Goal: Information Seeking & Learning: Learn about a topic

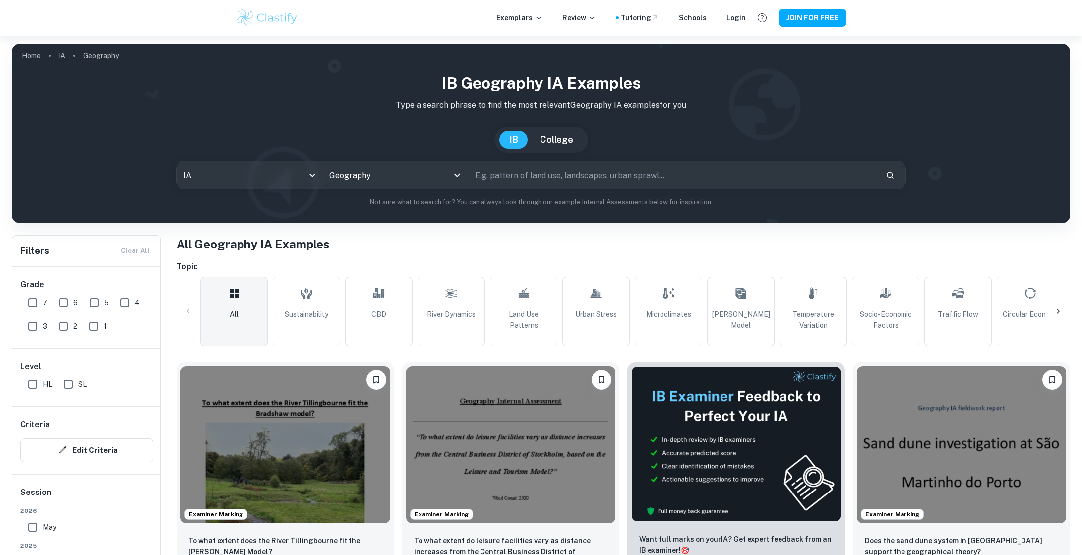
scroll to position [12, 0]
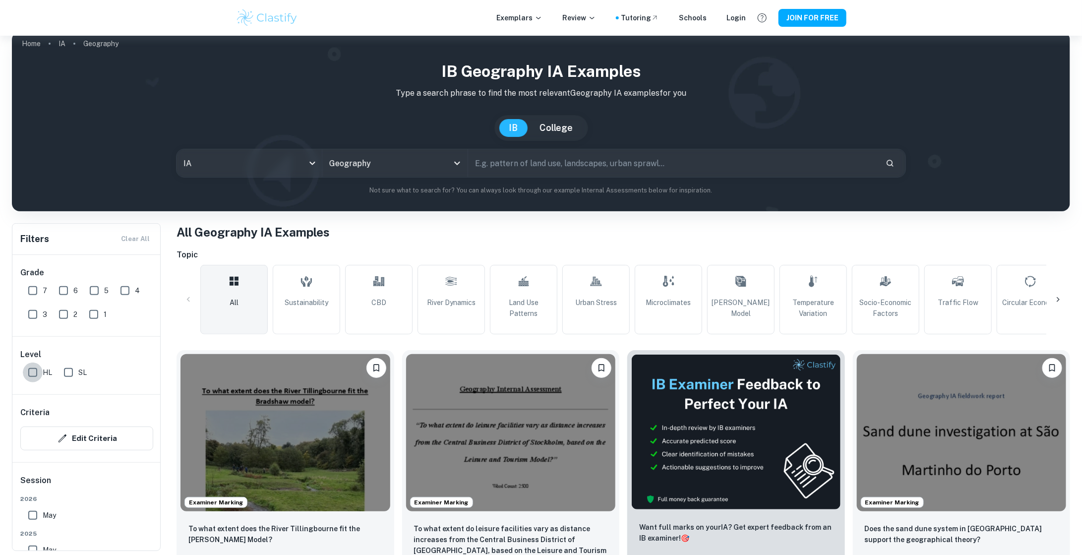
click at [36, 370] on input "HL" at bounding box center [33, 373] width 20 height 20
checkbox input "true"
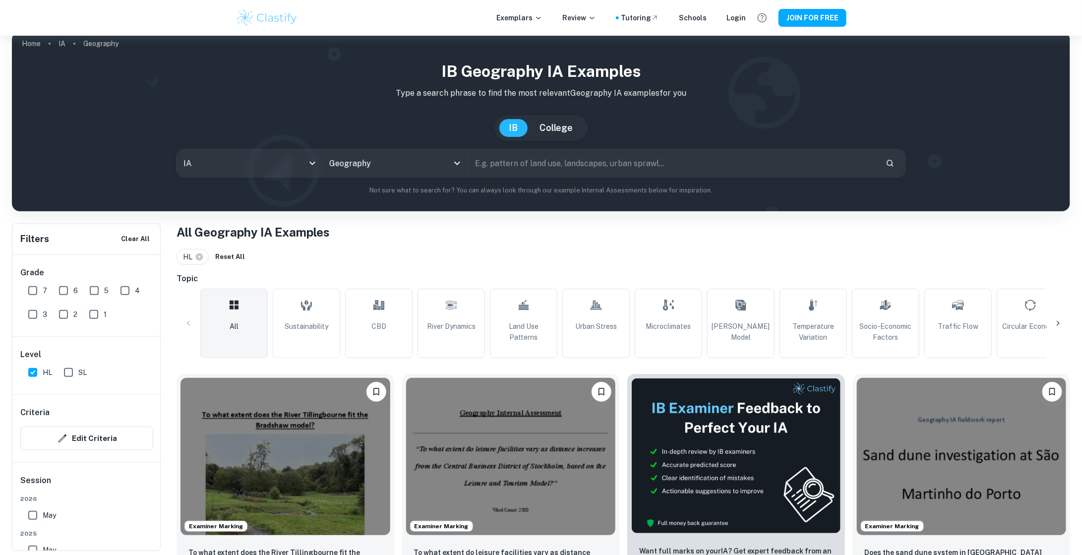
click at [34, 287] on input "7" at bounding box center [33, 291] width 20 height 20
checkbox input "true"
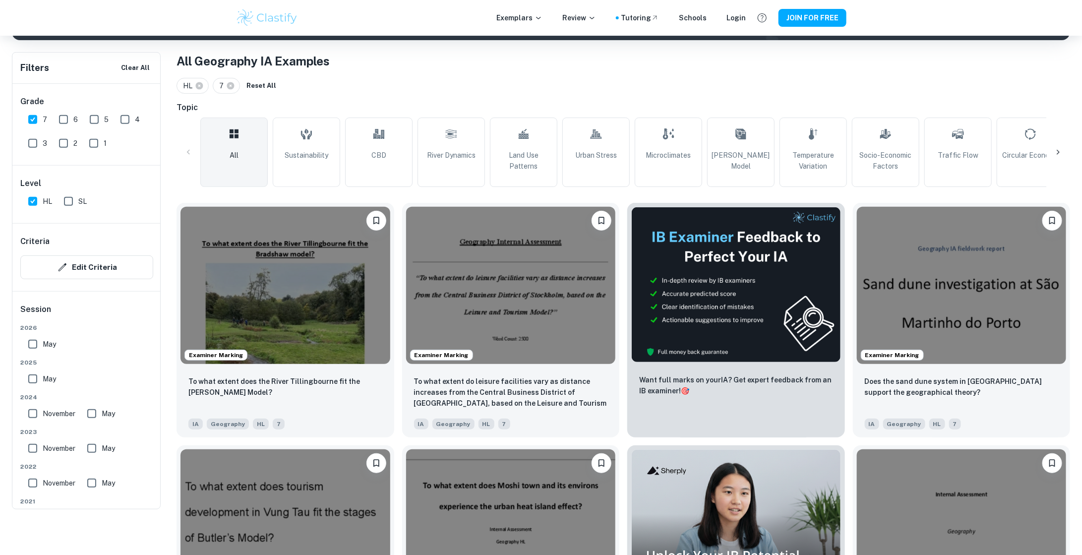
scroll to position [183, 0]
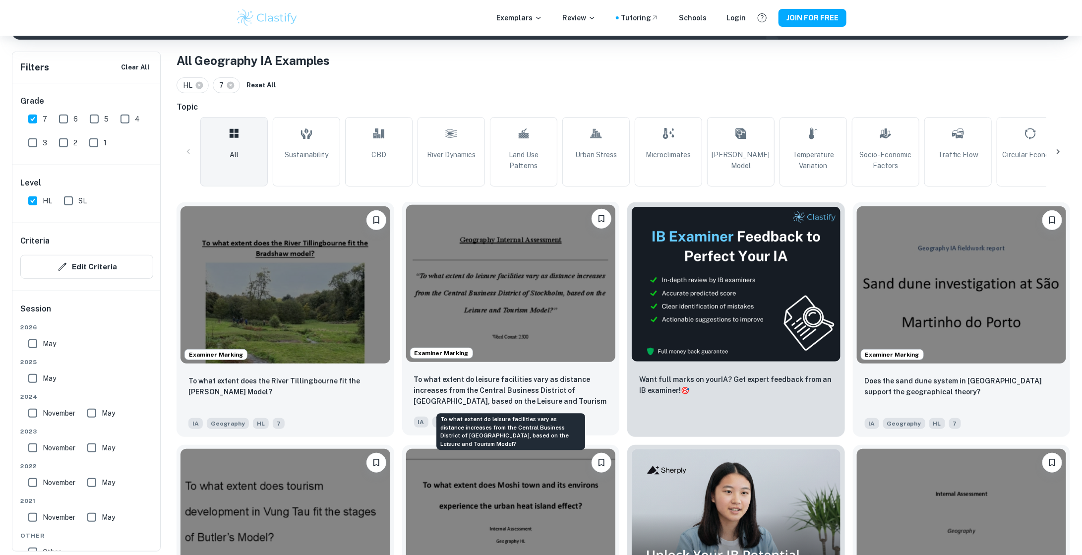
click at [542, 377] on p "To what extent do leisure facilities vary as distance increases from the Centra…" at bounding box center [511, 391] width 194 height 34
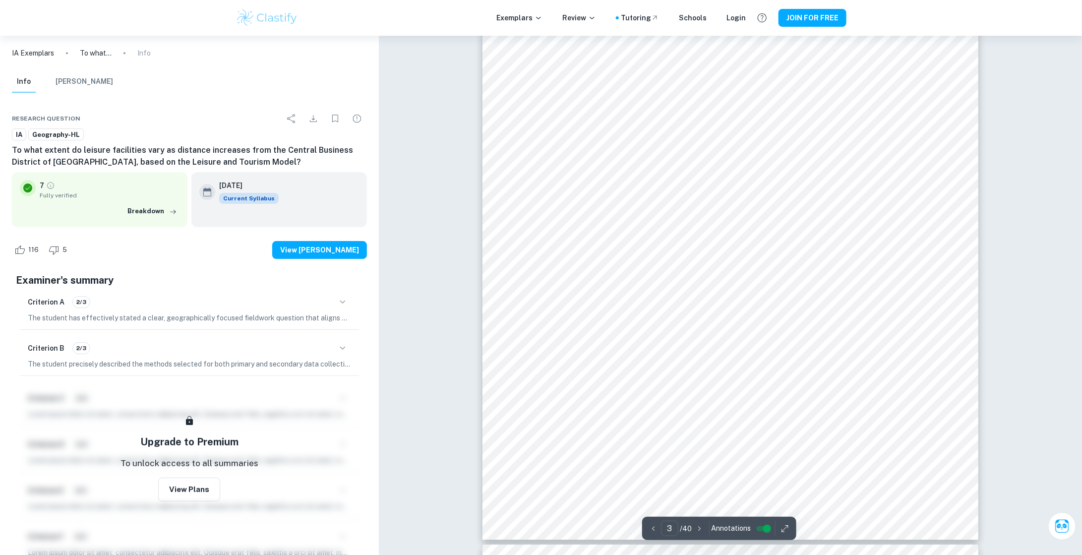
scroll to position [1805, 0]
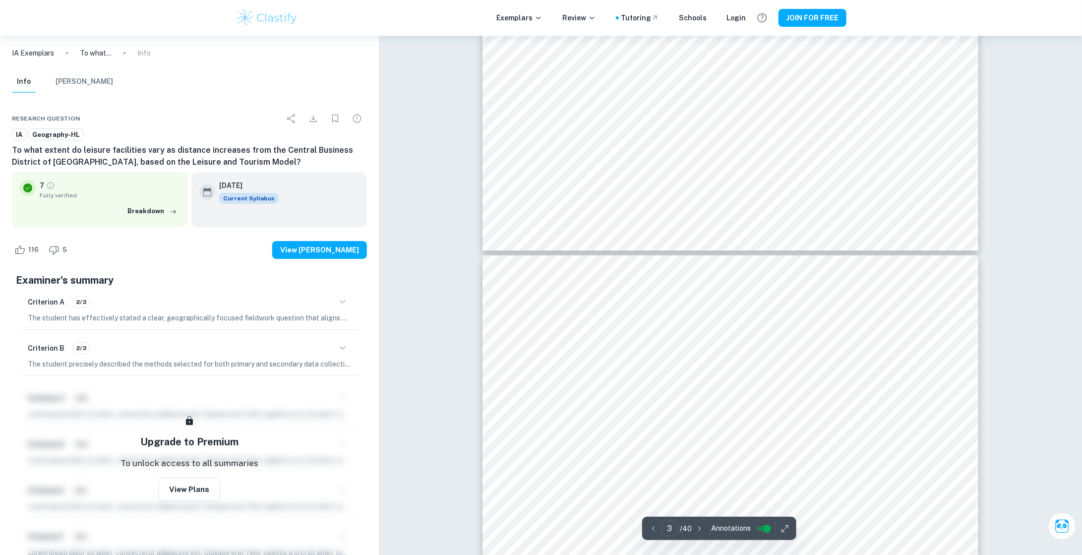
type input "4"
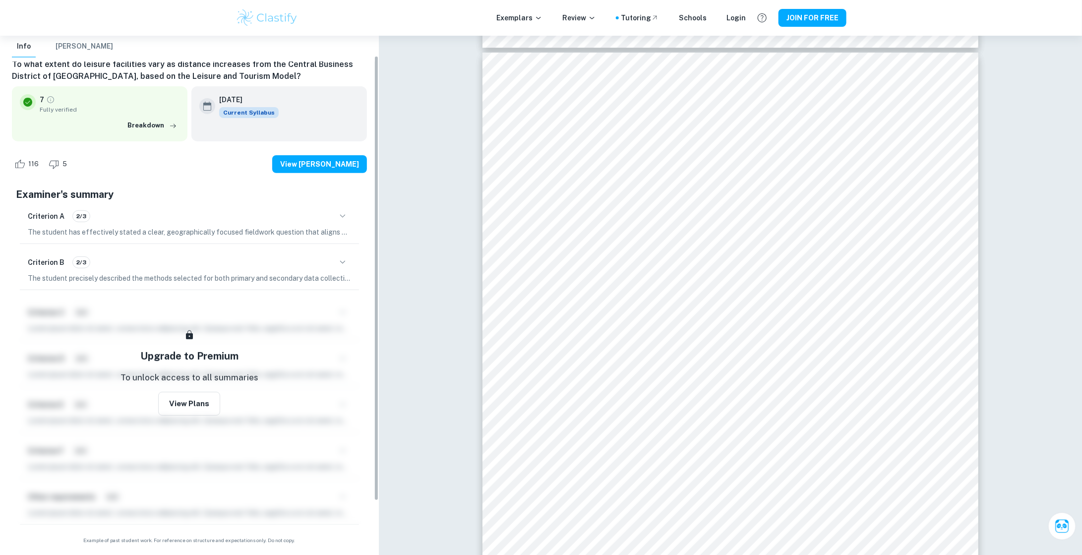
scroll to position [0, 0]
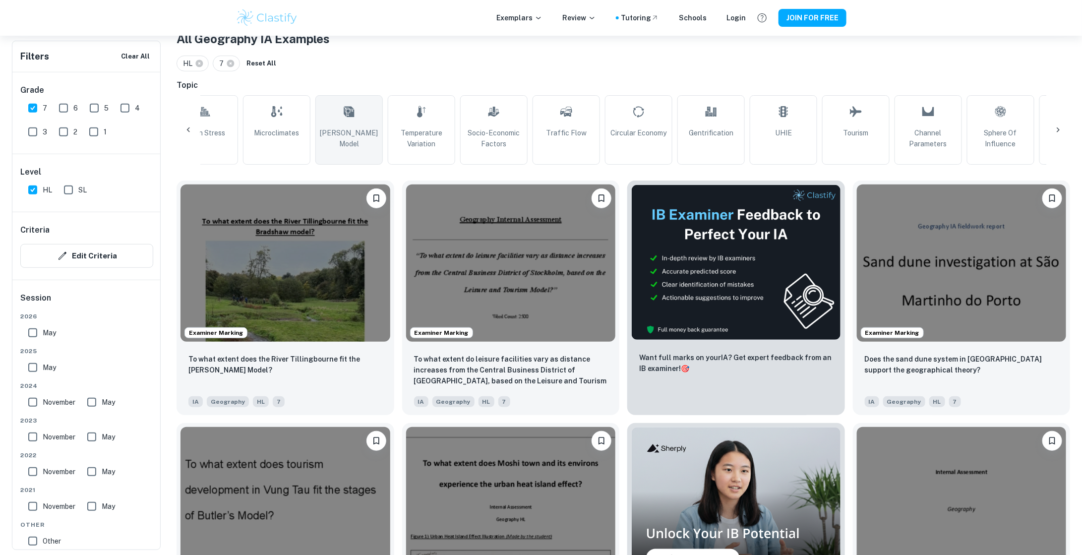
scroll to position [0, 396]
click at [853, 155] on link "Tourism" at bounding box center [851, 129] width 67 height 69
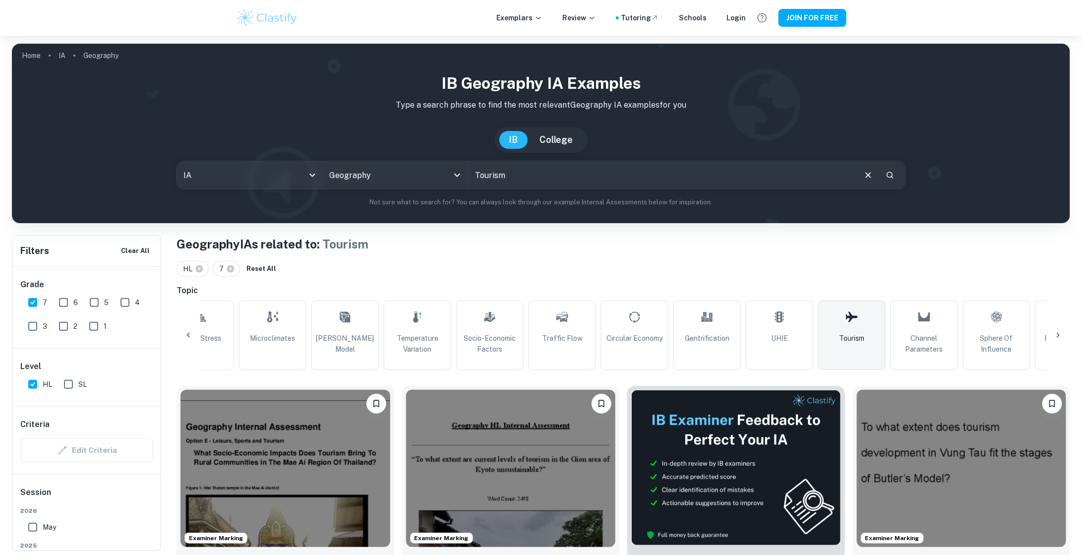
click at [485, 179] on input "Tourism" at bounding box center [661, 175] width 387 height 28
type input "central tourist district"
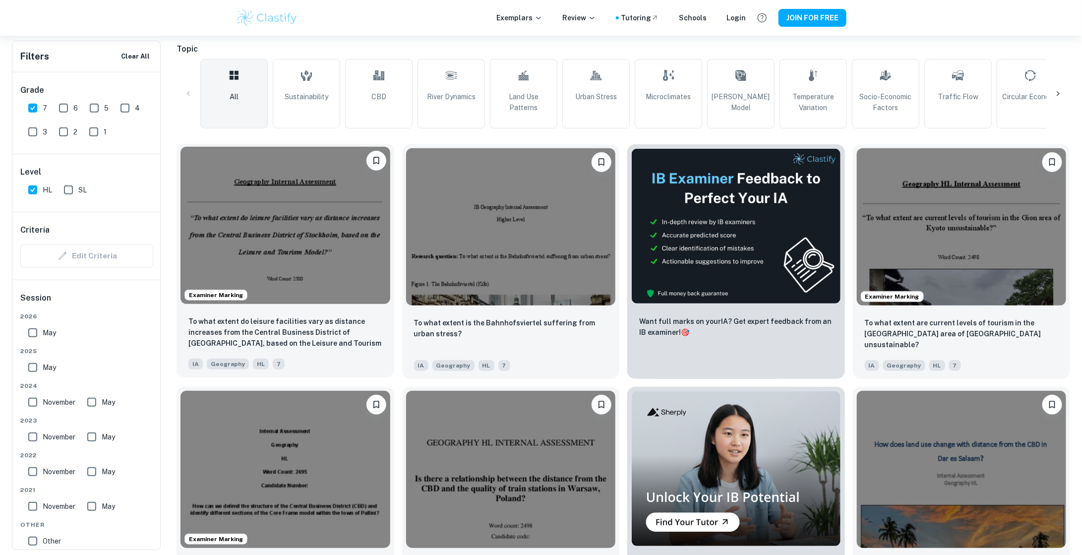
scroll to position [336, 0]
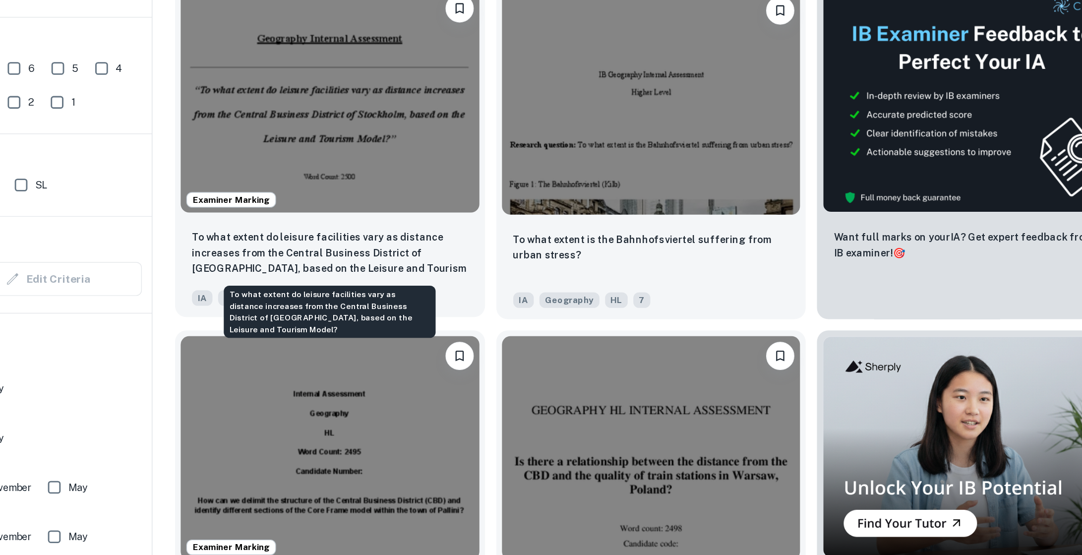
click at [294, 228] on p "To what extent do leisure facilities vary as distance increases from the Centra…" at bounding box center [285, 238] width 194 height 34
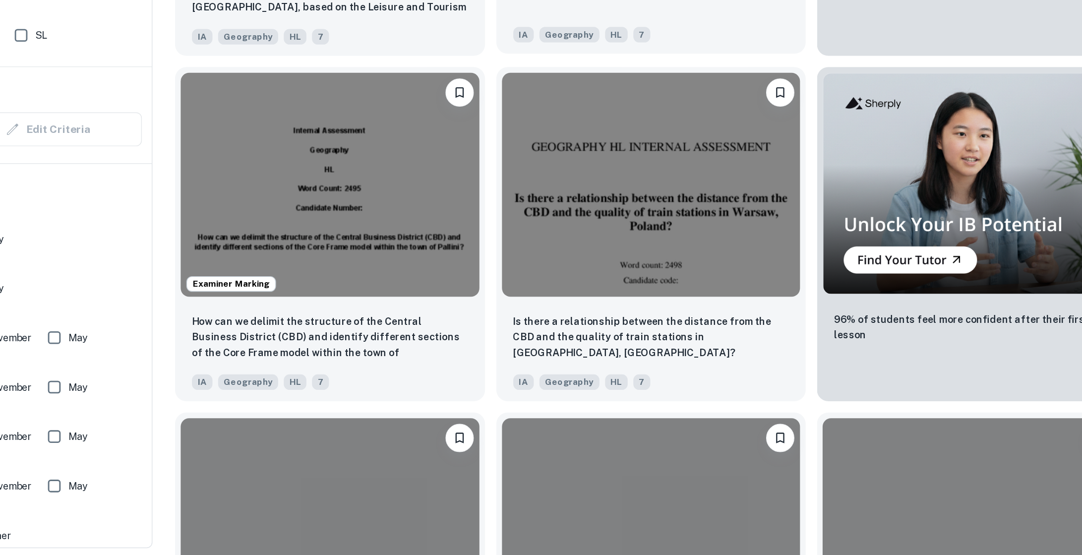
scroll to position [539, 0]
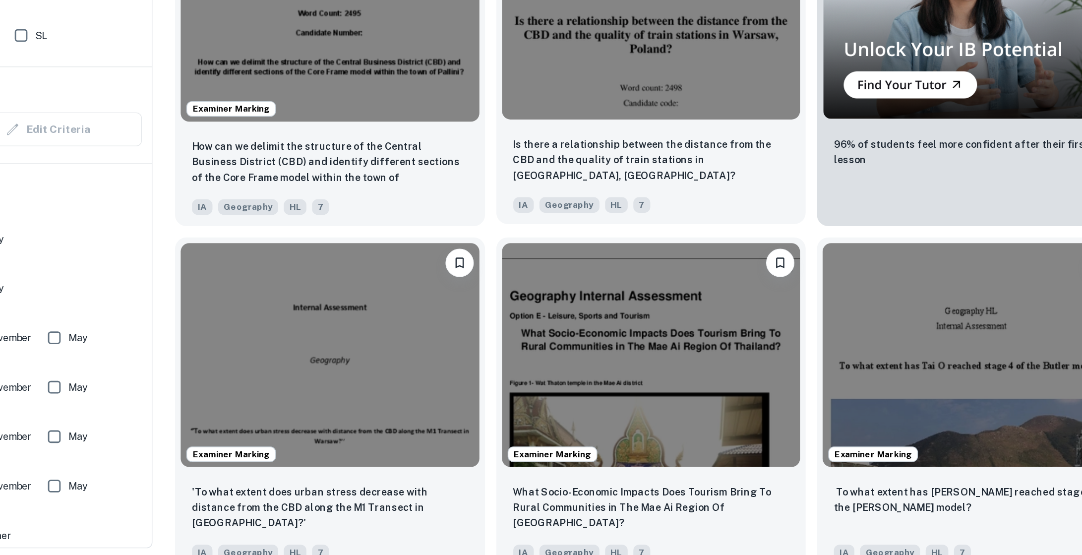
click at [517, 275] on p "Is there a relationship between the distance from the CBD and the quality of tr…" at bounding box center [511, 277] width 194 height 33
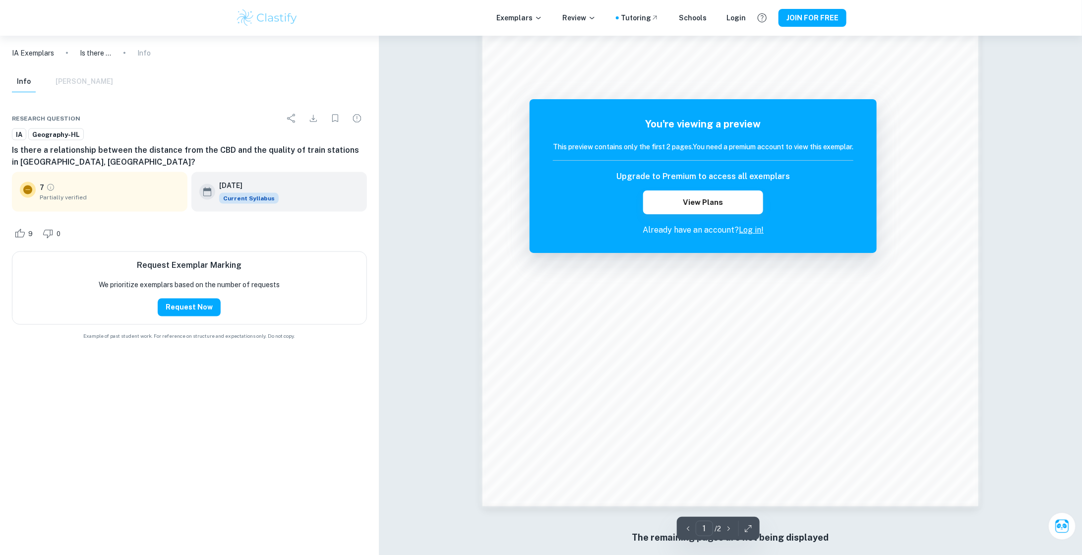
scroll to position [847, 0]
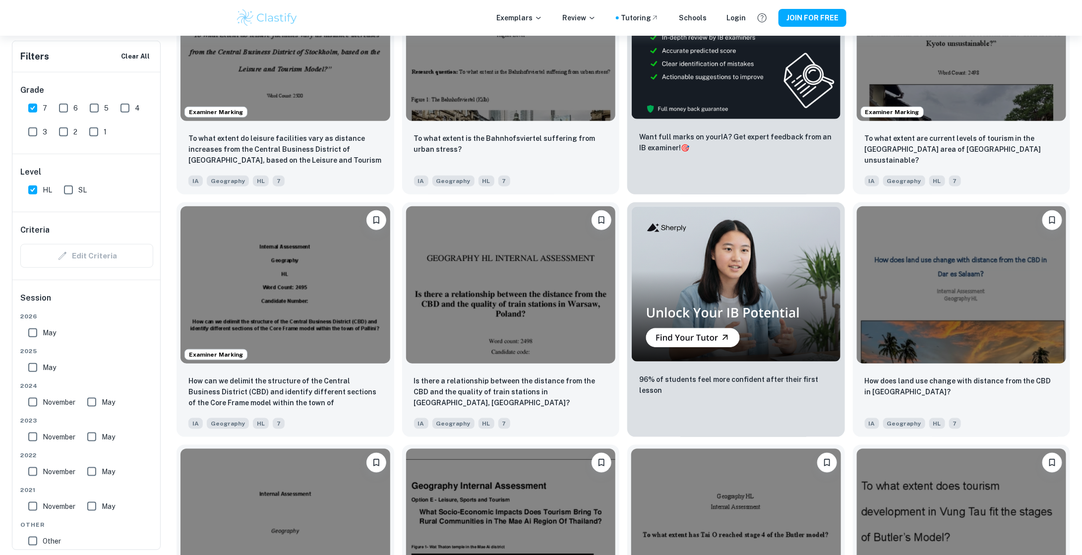
scroll to position [399, 0]
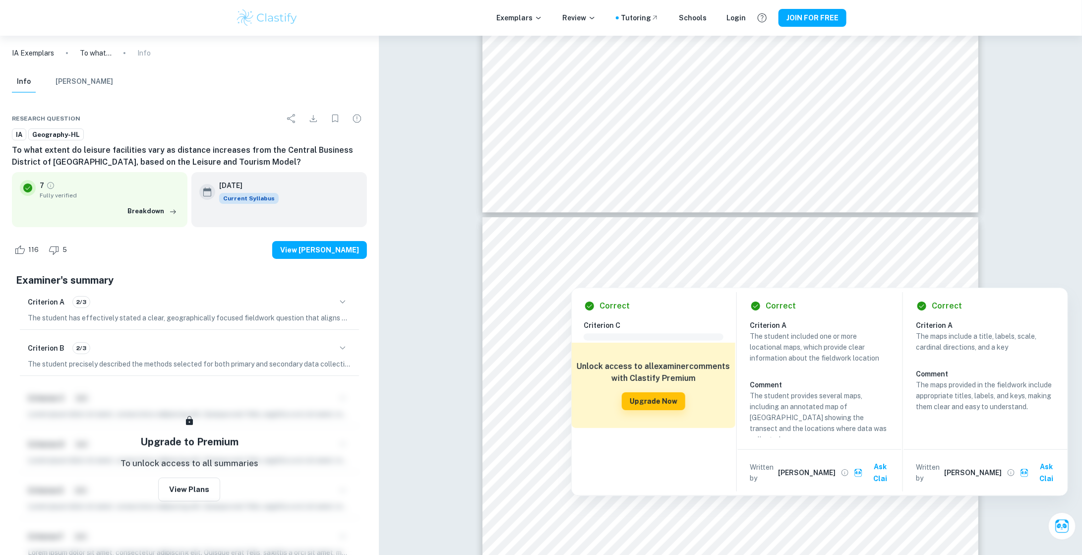
scroll to position [2025, 0]
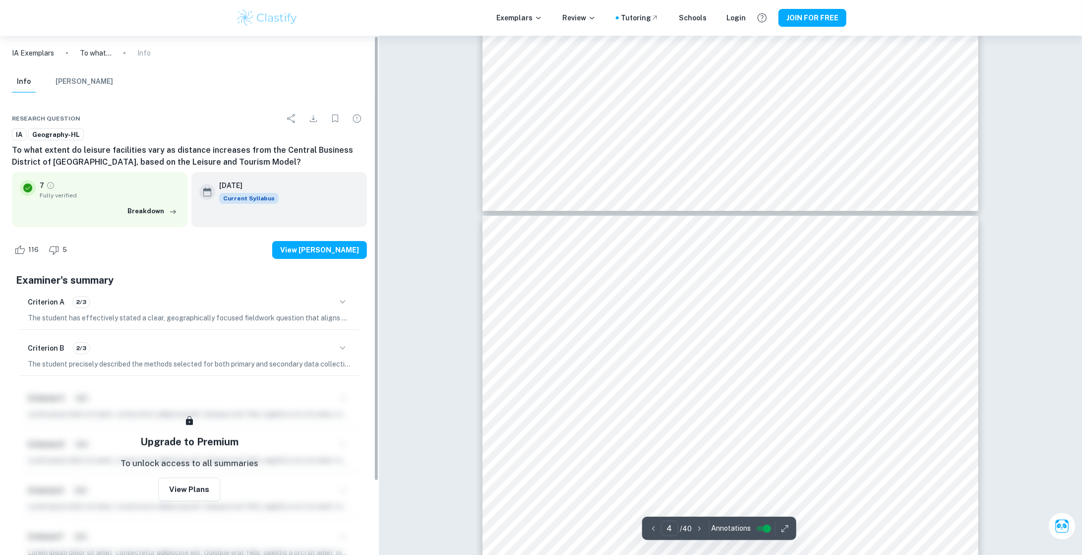
click at [320, 323] on p "The student has effectively stated a clear, geographically focused fieldwork qu…" at bounding box center [189, 317] width 323 height 11
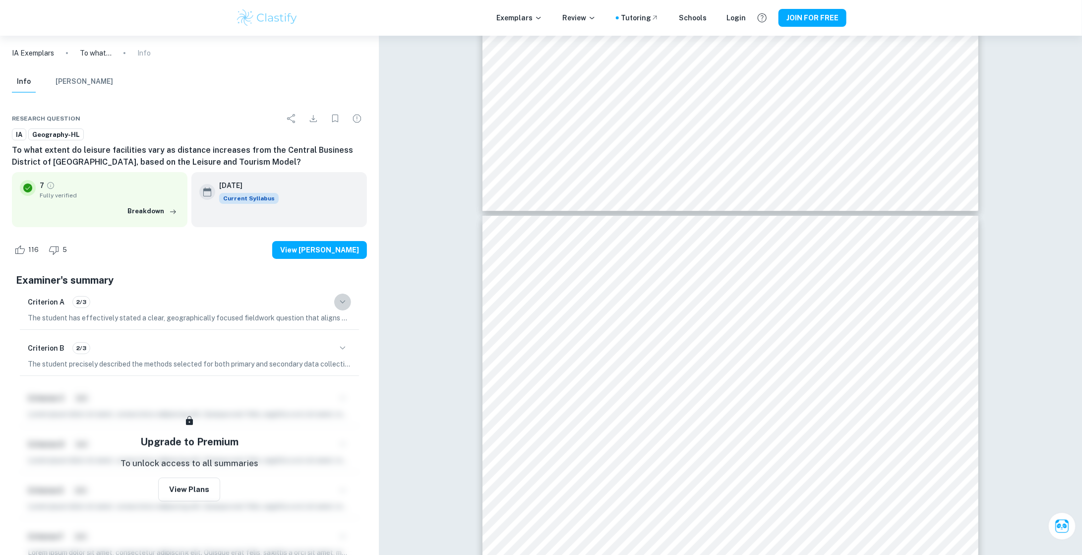
click at [348, 302] on icon "button" at bounding box center [343, 302] width 12 height 12
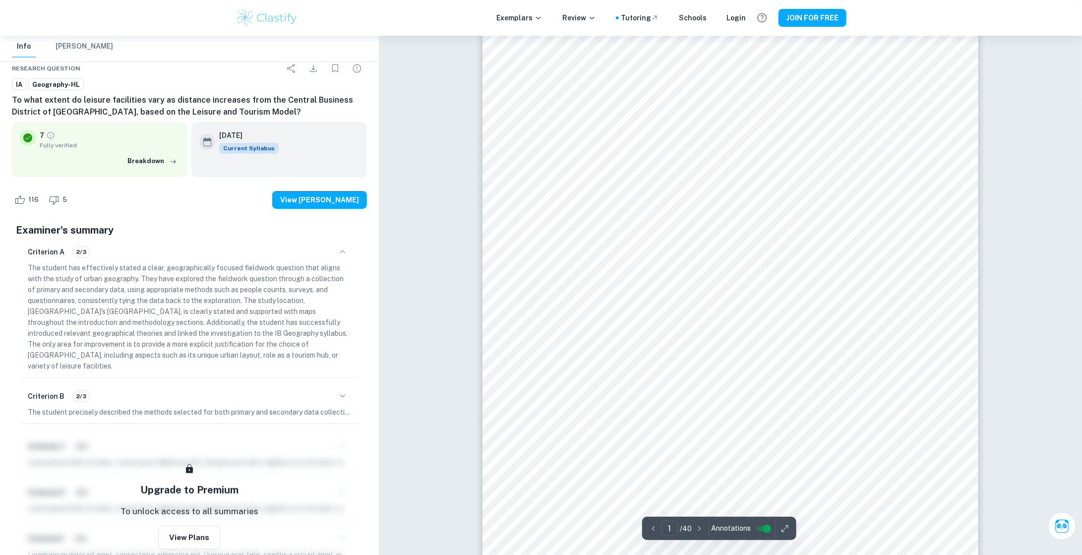
scroll to position [0, 0]
